Goal: Task Accomplishment & Management: Check status

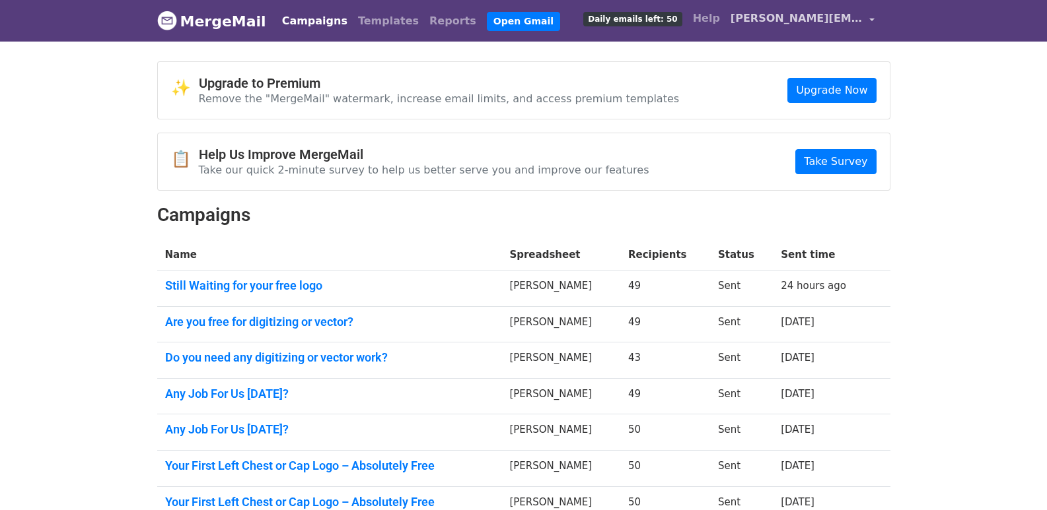
click at [876, 22] on link "[PERSON_NAME][EMAIL_ADDRESS][DOMAIN_NAME]" at bounding box center [802, 20] width 155 height 31
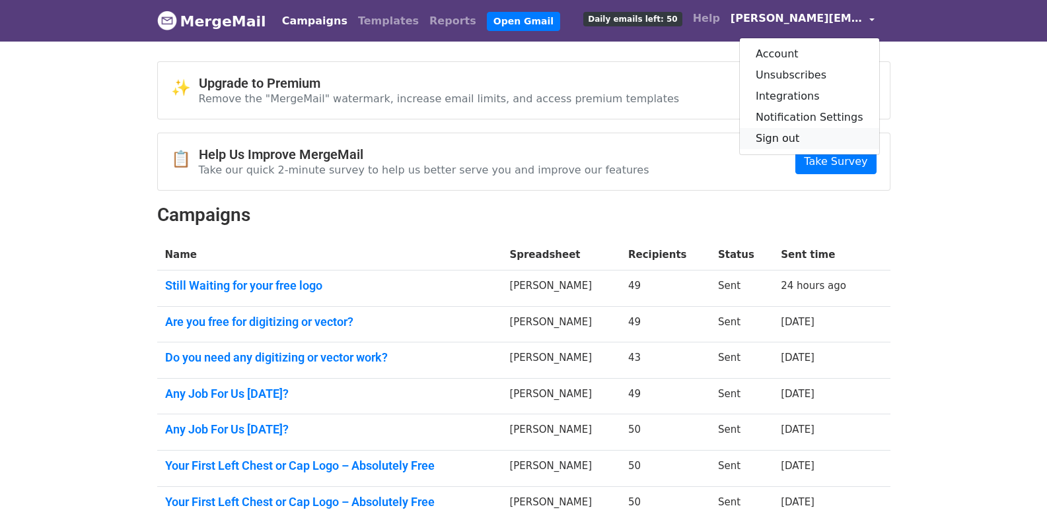
click at [803, 137] on link "Sign out" at bounding box center [809, 138] width 139 height 21
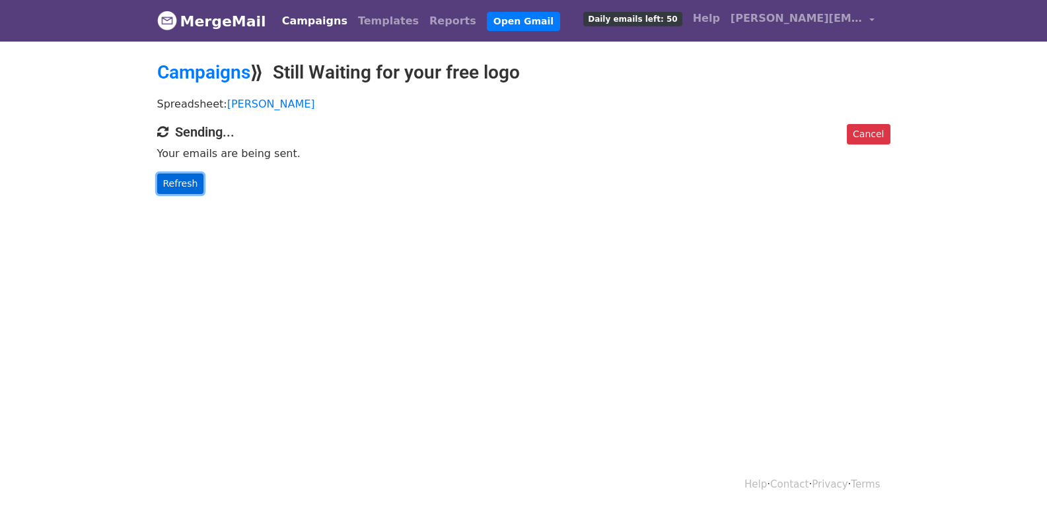
click at [178, 182] on link "Refresh" at bounding box center [180, 184] width 47 height 20
click at [183, 186] on link "Refresh" at bounding box center [180, 184] width 47 height 20
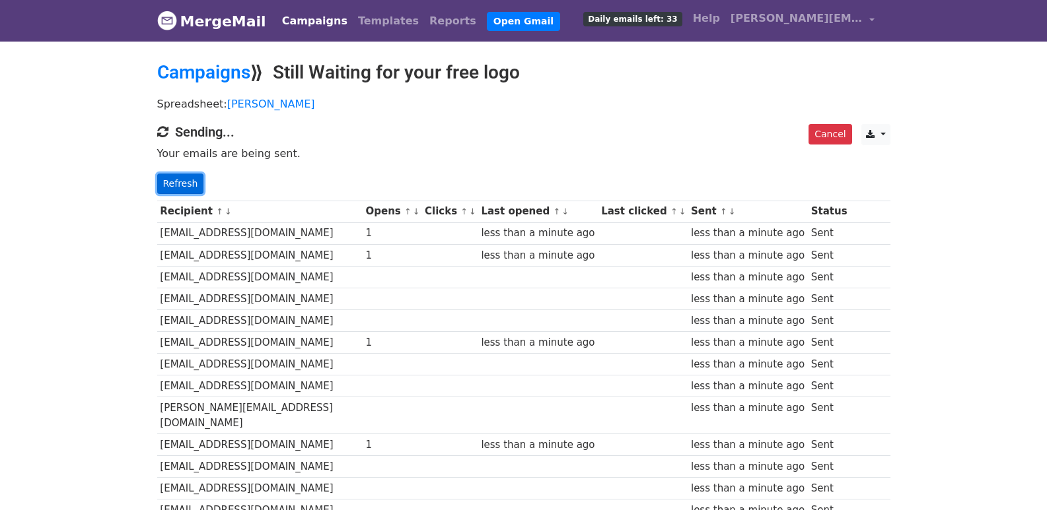
click at [189, 183] on link "Refresh" at bounding box center [180, 184] width 47 height 20
